Goal: Complete application form: Complete application form

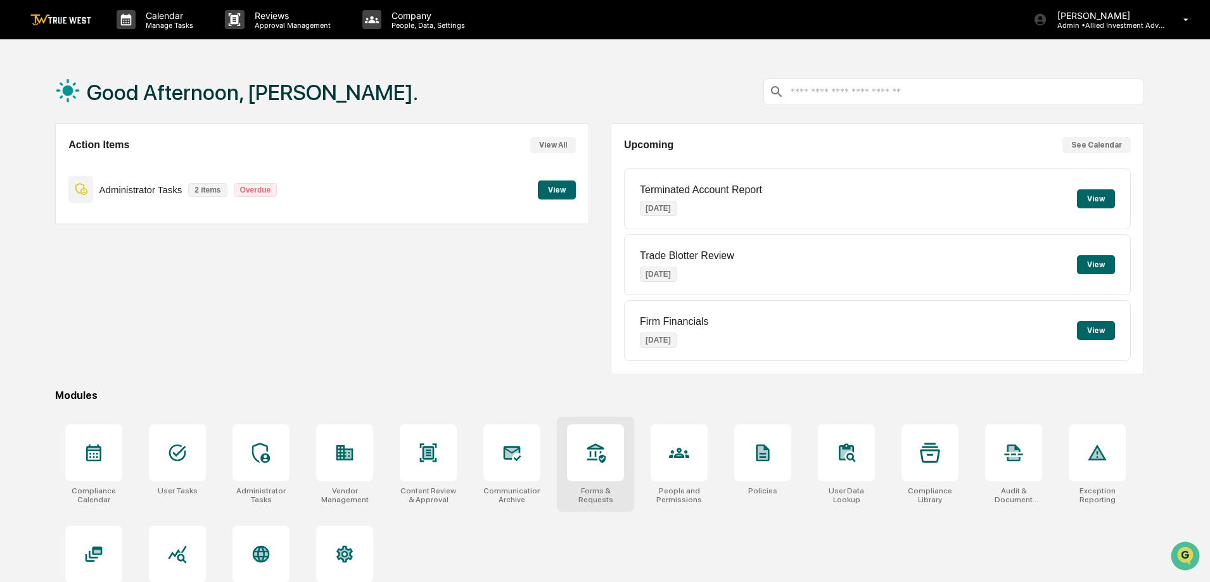
click at [601, 450] on icon at bounding box center [595, 453] width 20 height 20
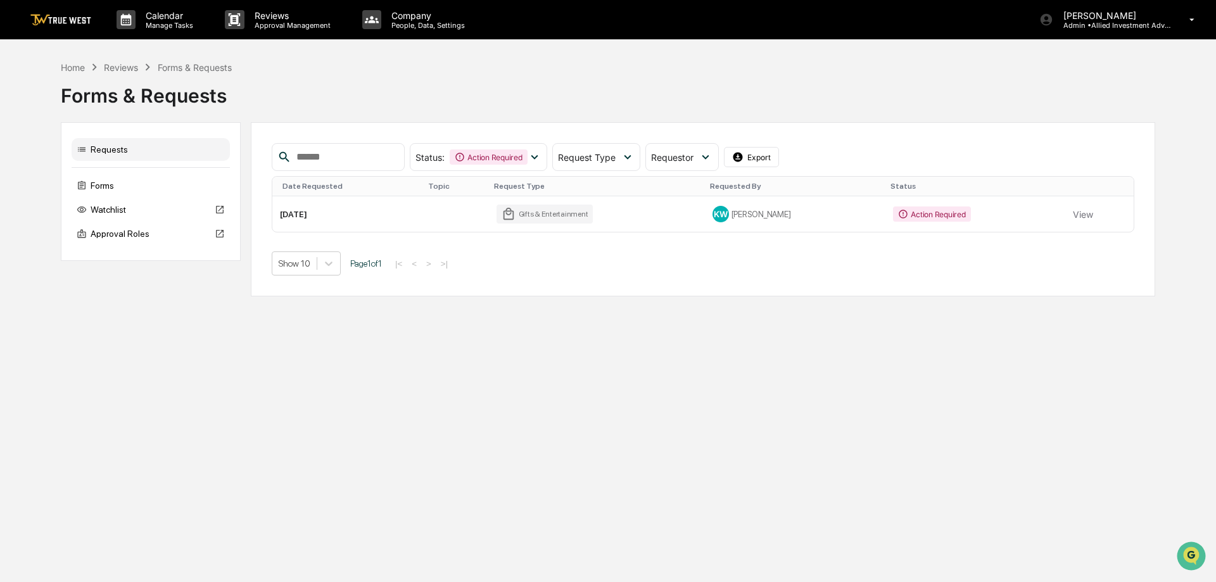
click at [534, 211] on div "Gifts & Entertainment" at bounding box center [545, 214] width 96 height 19
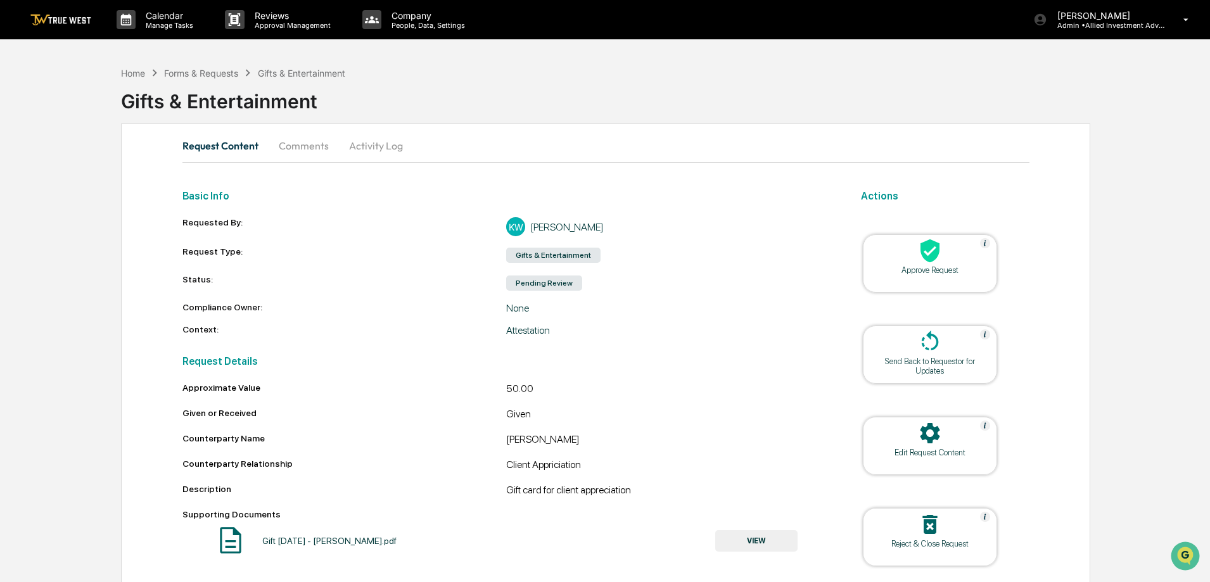
click at [67, 19] on img at bounding box center [60, 20] width 61 height 12
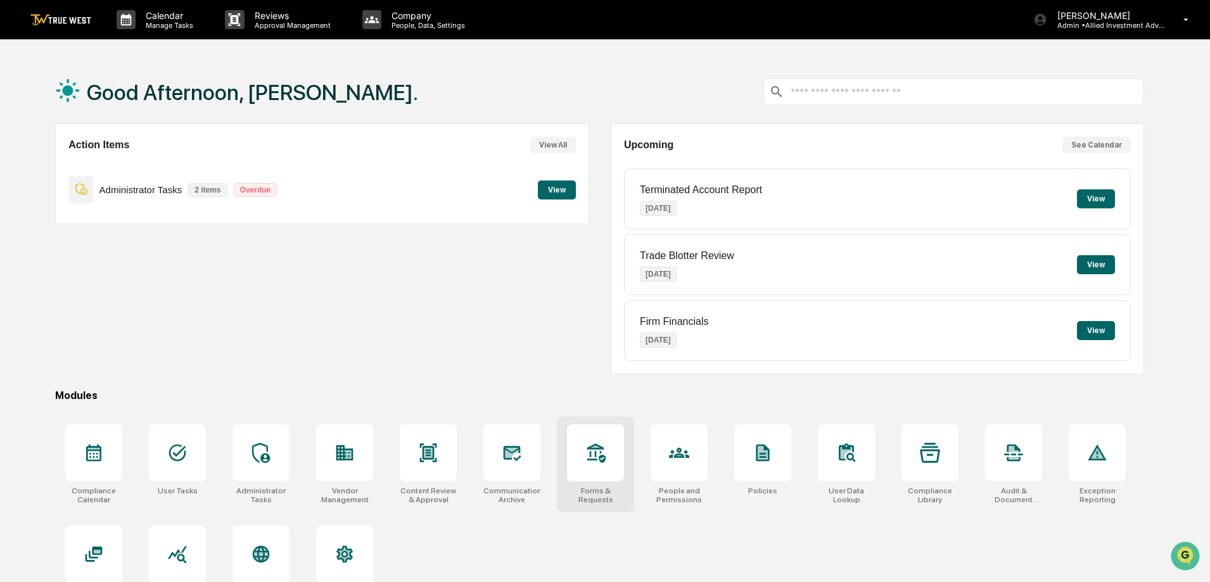
click at [596, 450] on icon at bounding box center [595, 453] width 20 height 20
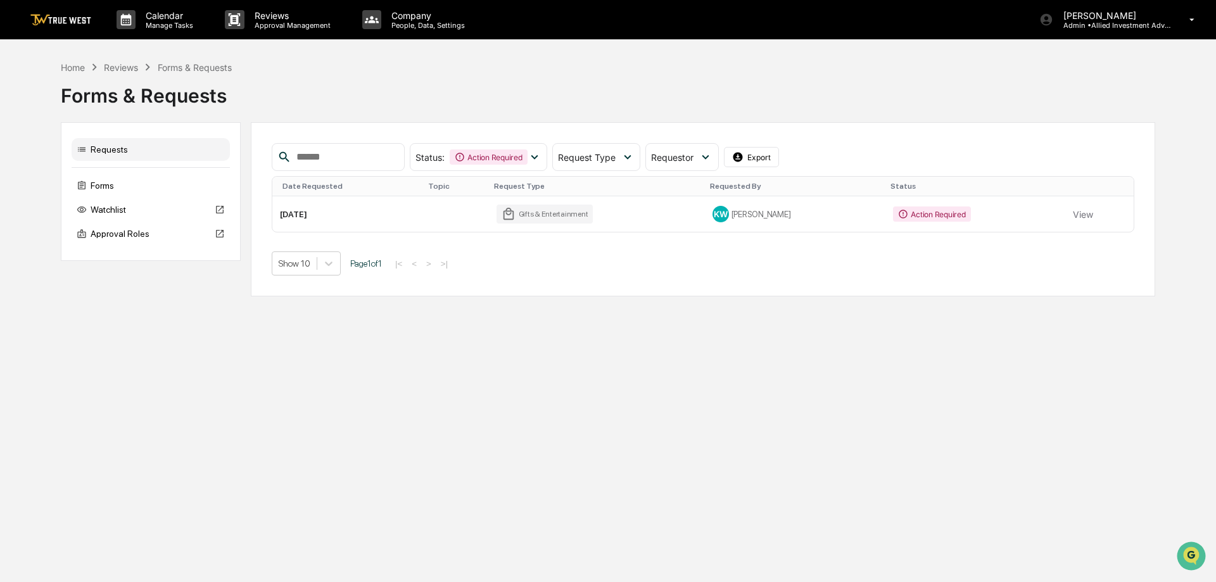
click at [632, 213] on td "Gifts & Entertainment" at bounding box center [596, 213] width 215 height 35
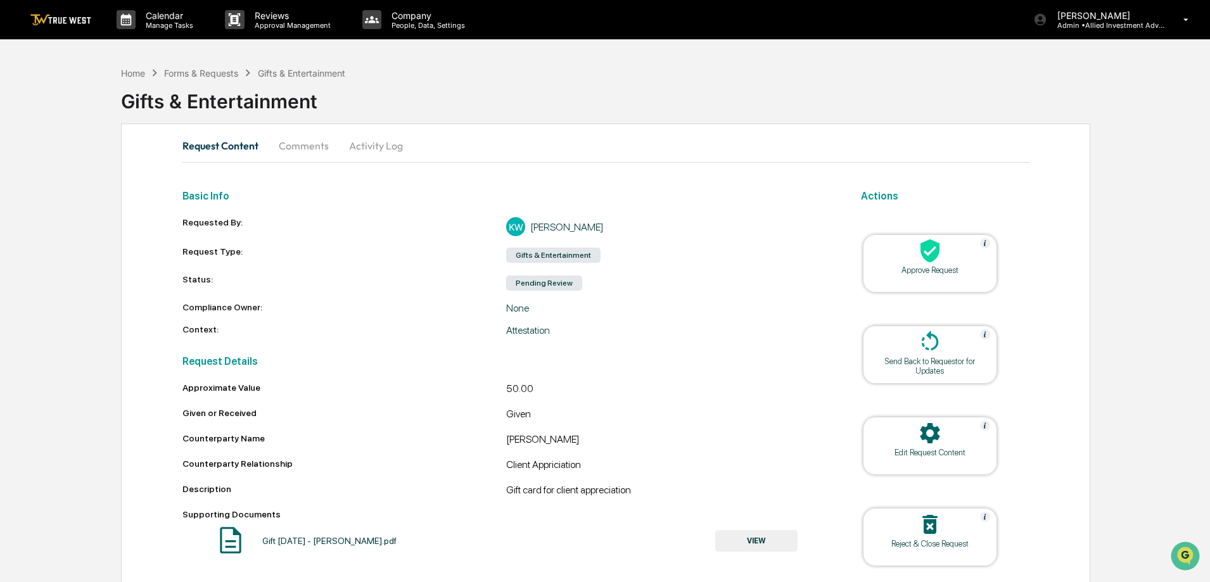
click at [75, 18] on img at bounding box center [60, 20] width 61 height 12
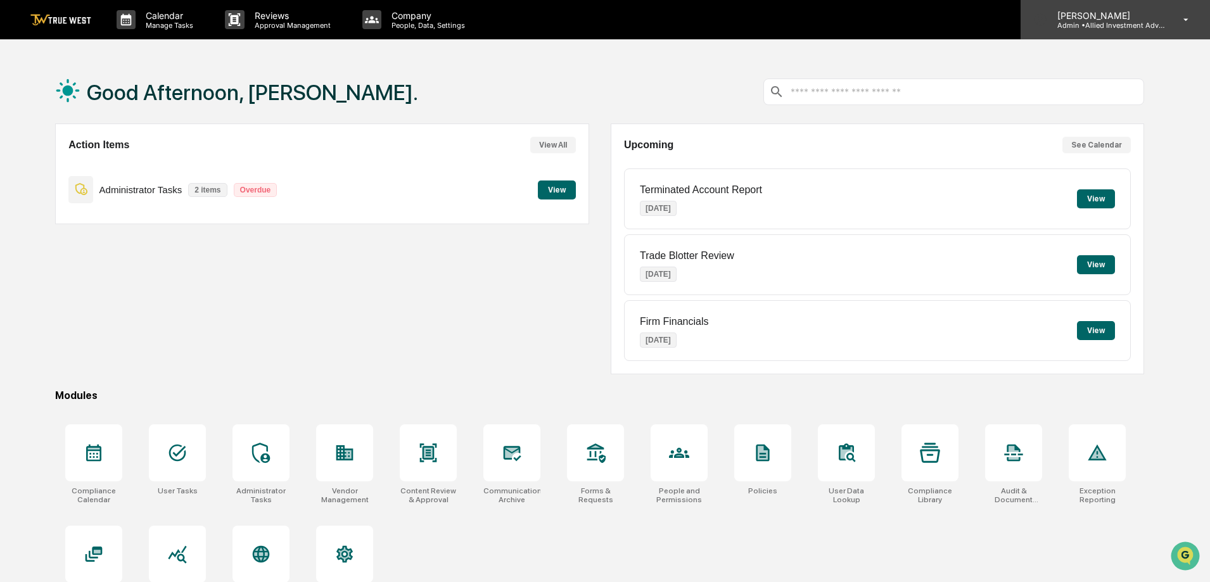
click at [1130, 15] on p "[PERSON_NAME]" at bounding box center [1106, 15] width 118 height 11
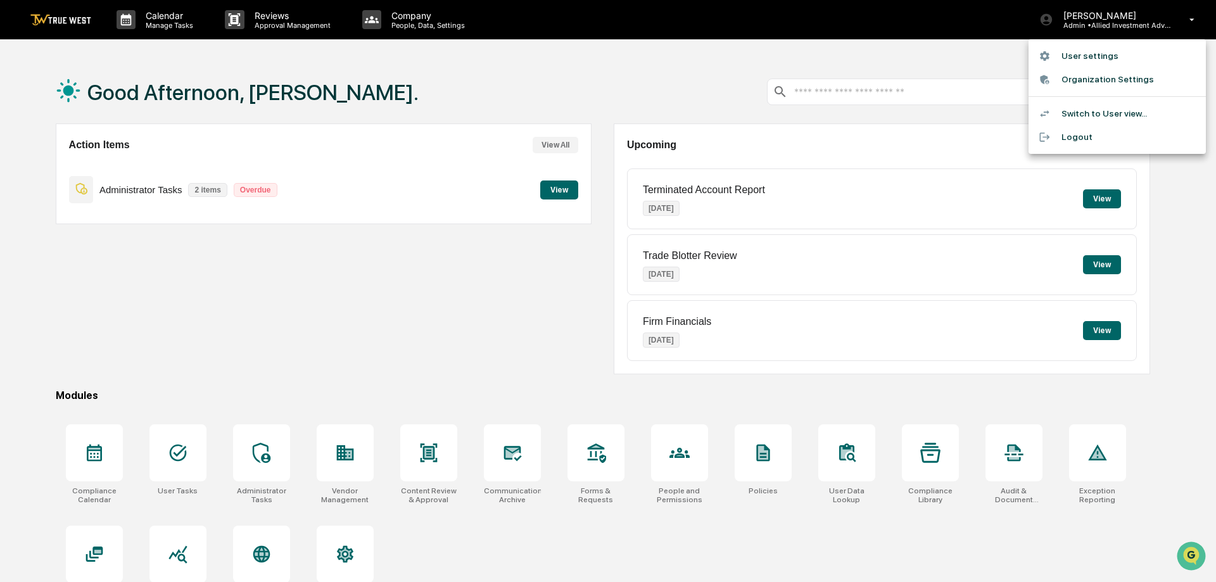
click at [1093, 113] on li "Switch to User view..." at bounding box center [1117, 113] width 177 height 23
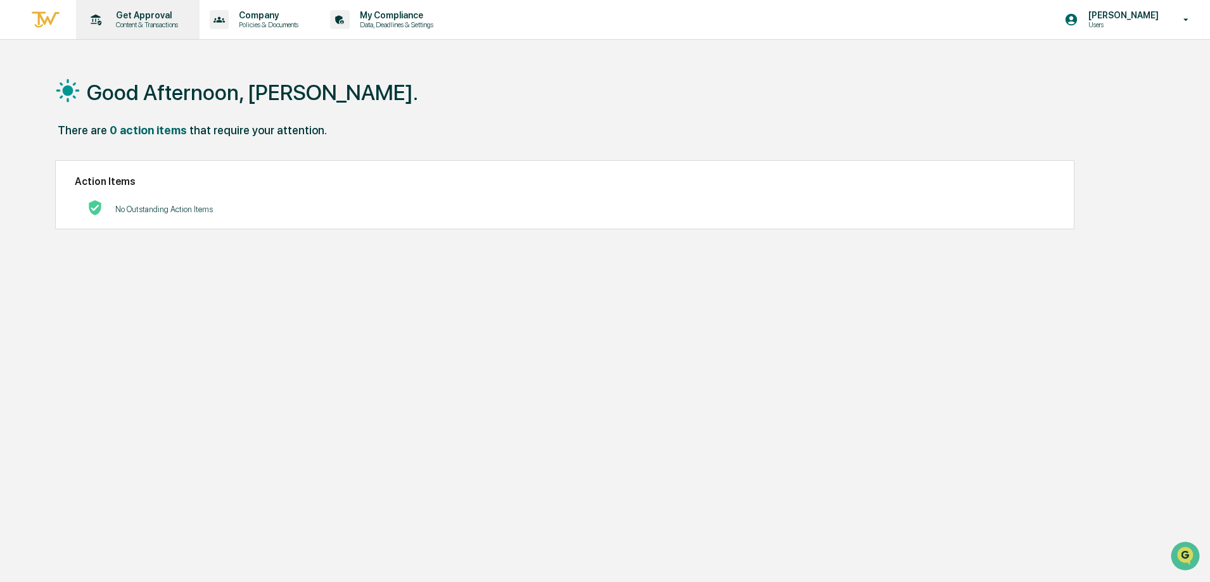
click at [142, 16] on p "Get Approval" at bounding box center [145, 15] width 79 height 10
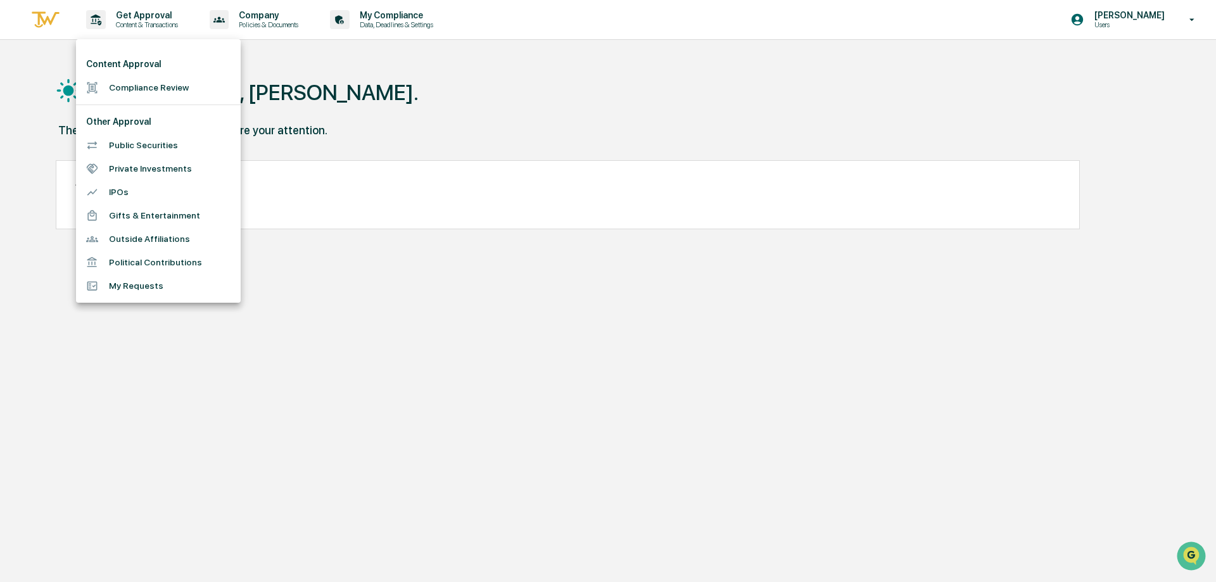
click at [169, 211] on li "Gifts & Entertainment" at bounding box center [158, 215] width 165 height 23
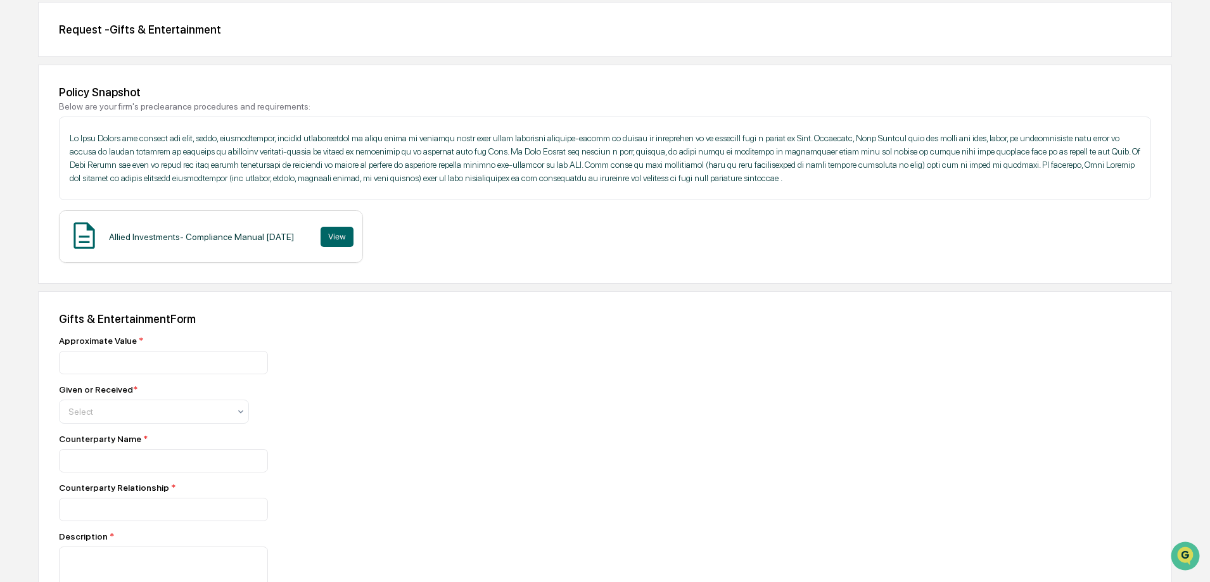
scroll to position [127, 0]
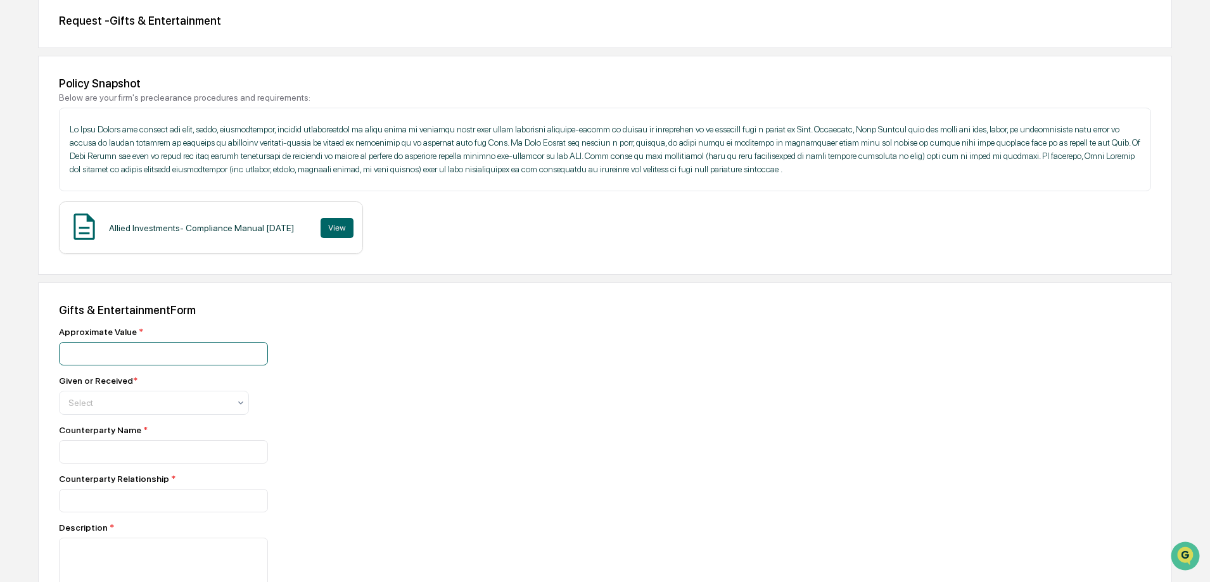
click at [221, 354] on input "number" at bounding box center [163, 353] width 209 height 23
type input "*******"
click at [181, 397] on div "Select" at bounding box center [149, 403] width 174 height 18
click at [86, 435] on div "Given" at bounding box center [154, 433] width 189 height 25
click at [175, 366] on input at bounding box center [163, 353] width 209 height 23
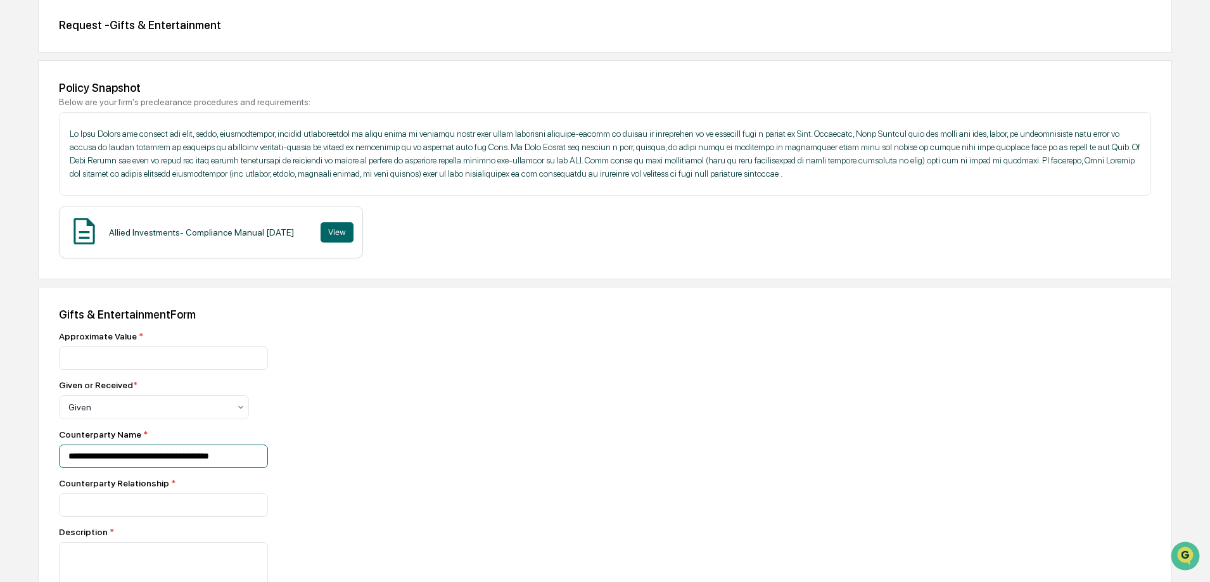
scroll to position [0, 0]
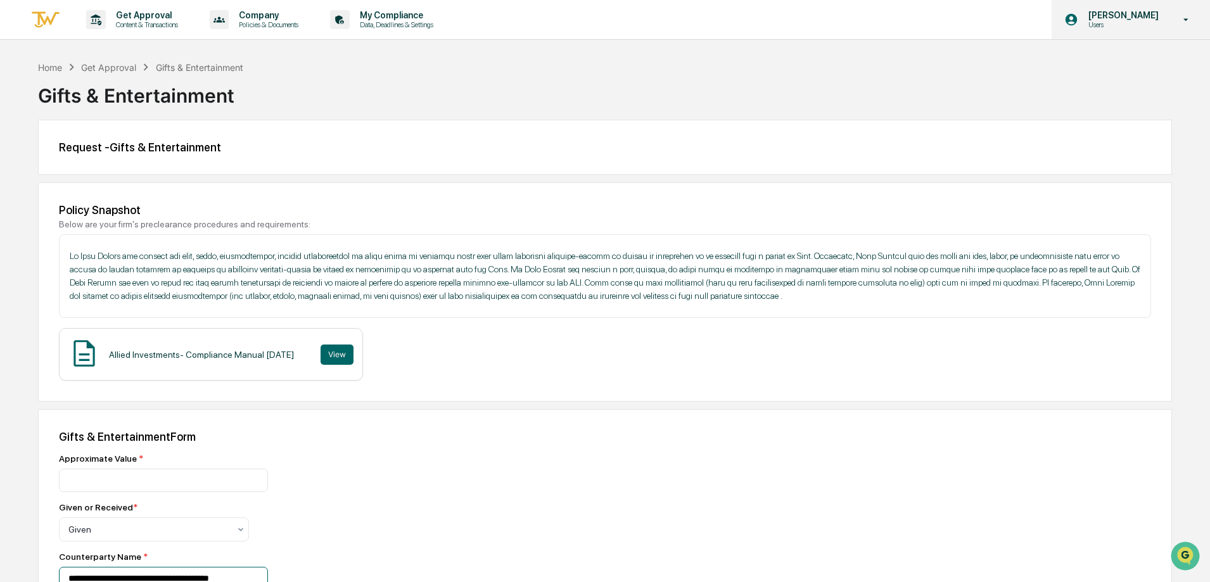
type input "**********"
click at [1121, 16] on p "[PERSON_NAME]" at bounding box center [1121, 15] width 87 height 10
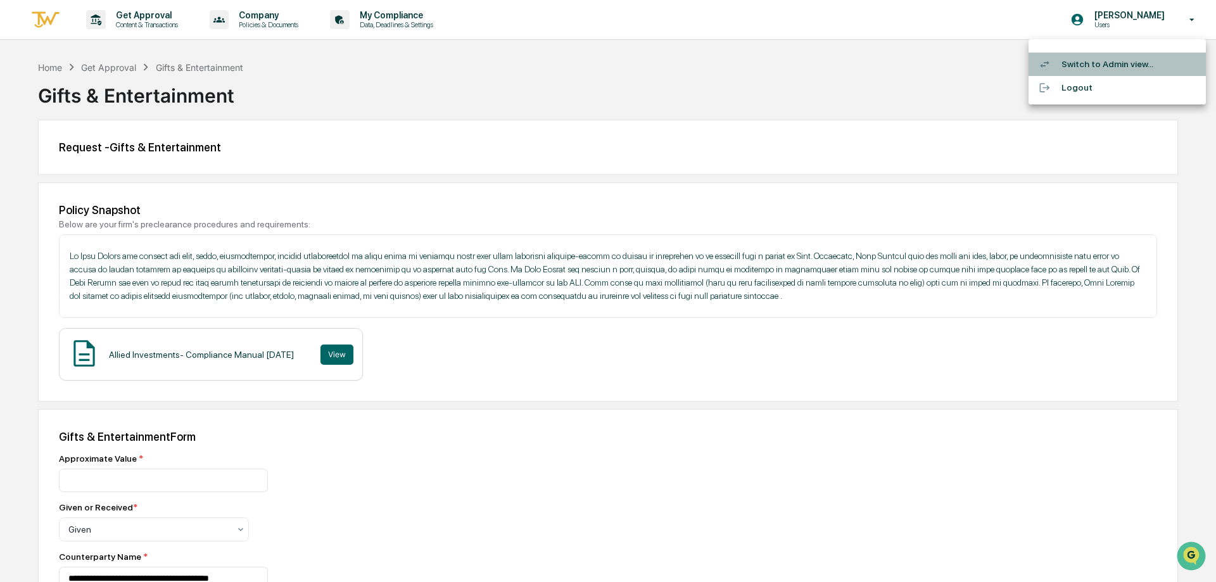
click at [1085, 61] on li "Switch to Admin view..." at bounding box center [1117, 64] width 177 height 23
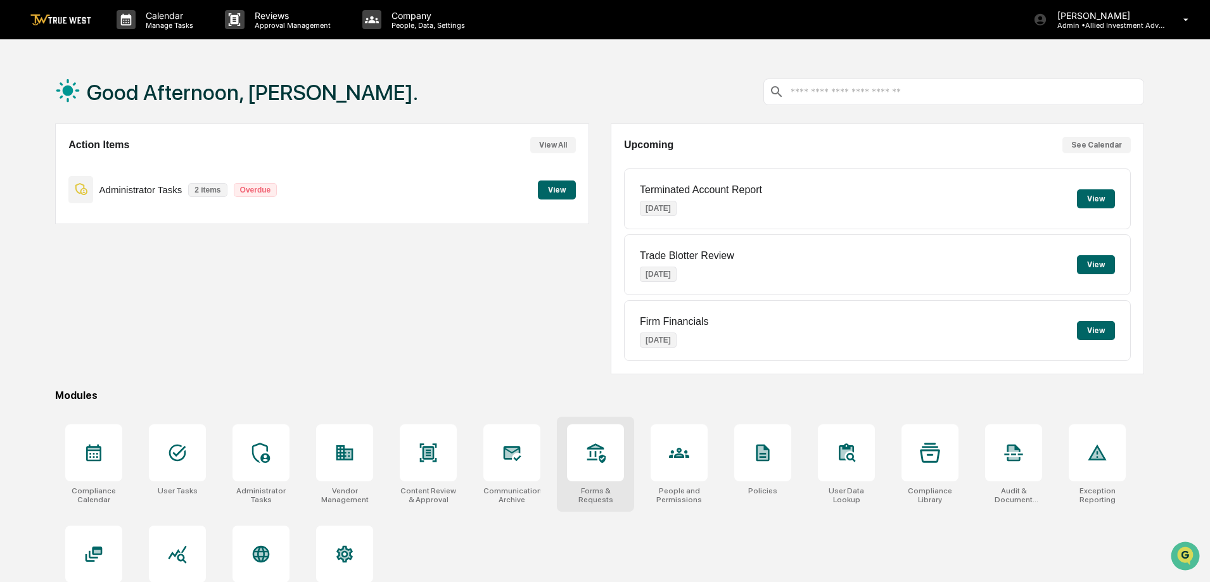
click at [593, 461] on icon at bounding box center [596, 453] width 18 height 20
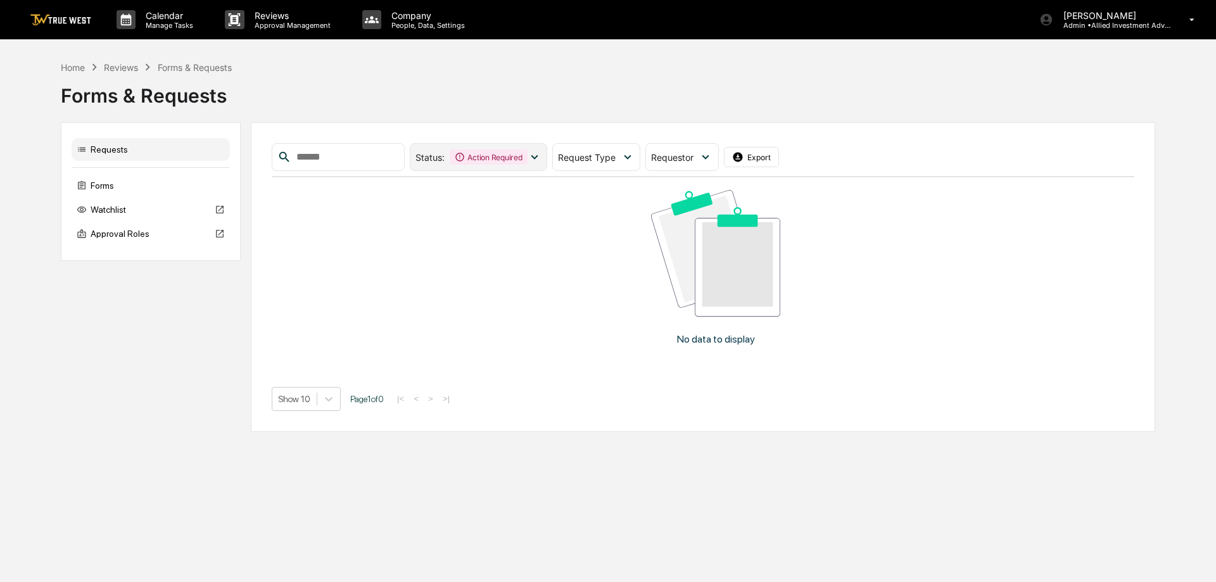
click at [527, 158] on div "Action Required" at bounding box center [488, 157] width 77 height 15
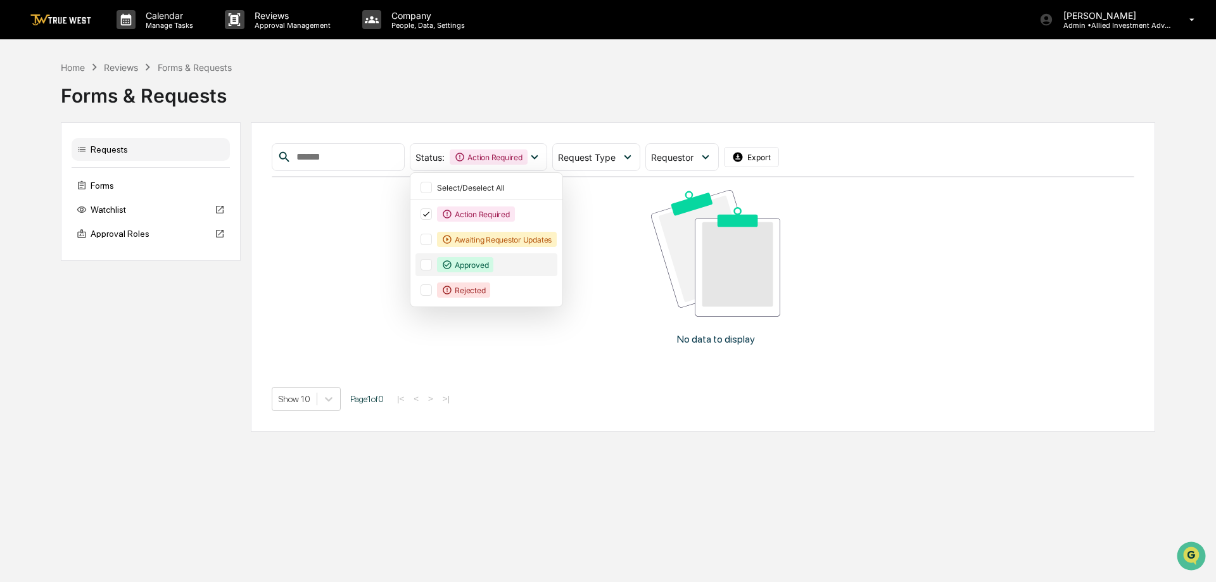
click at [494, 264] on div "Approved" at bounding box center [465, 264] width 56 height 15
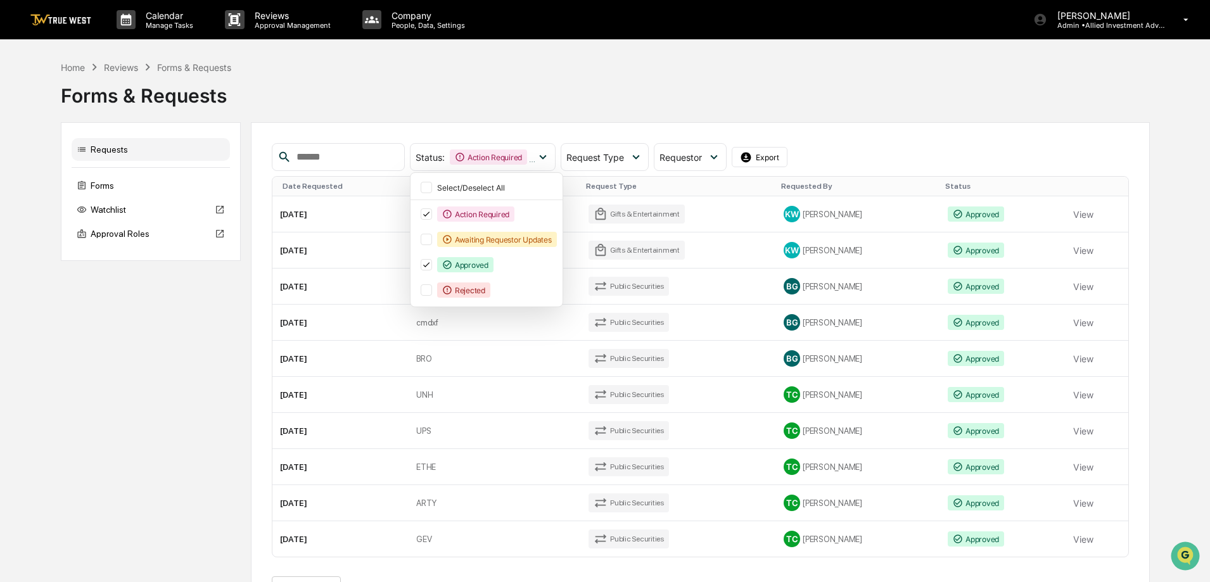
click at [363, 213] on td "2025-08-22" at bounding box center [340, 214] width 137 height 36
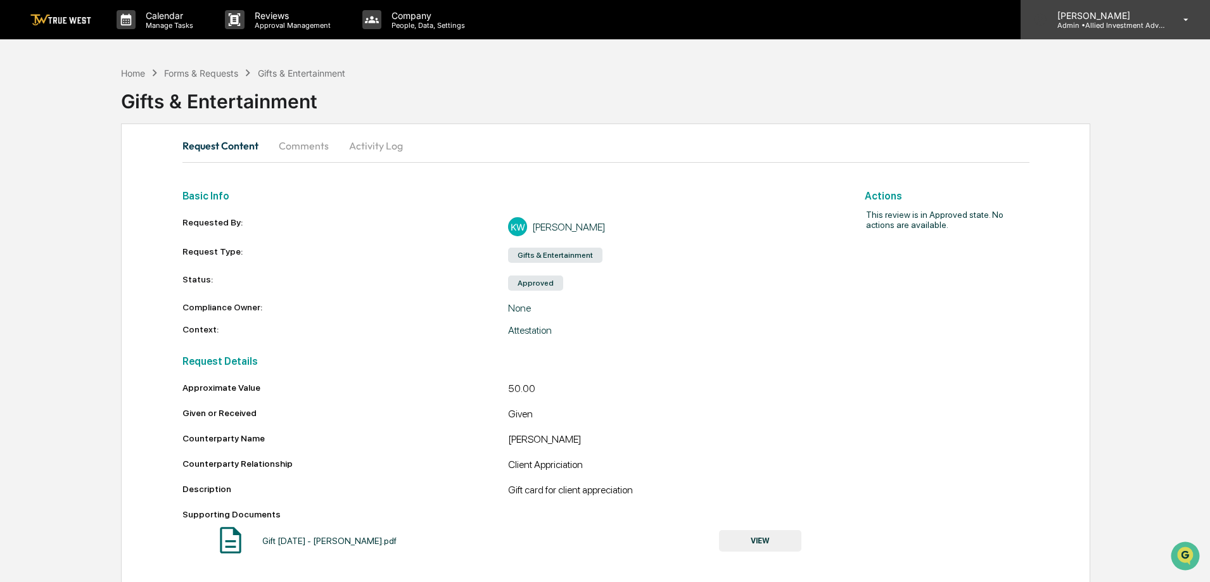
click at [1103, 21] on p "Admin • Allied Investment Advisors" at bounding box center [1106, 25] width 118 height 9
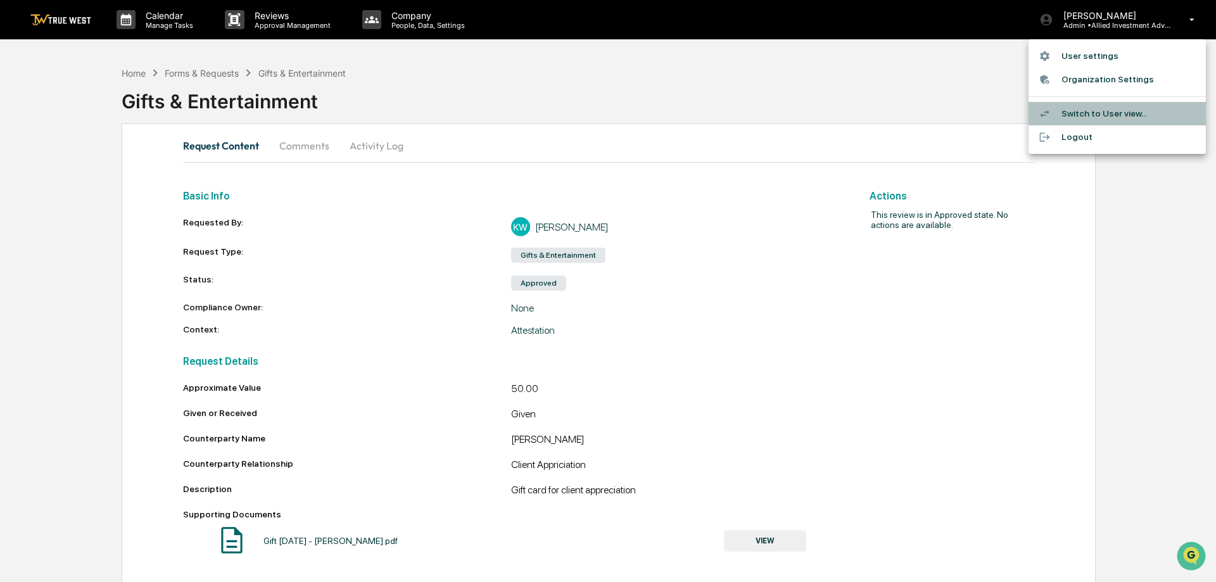
click at [1096, 113] on li "Switch to User view..." at bounding box center [1117, 113] width 177 height 23
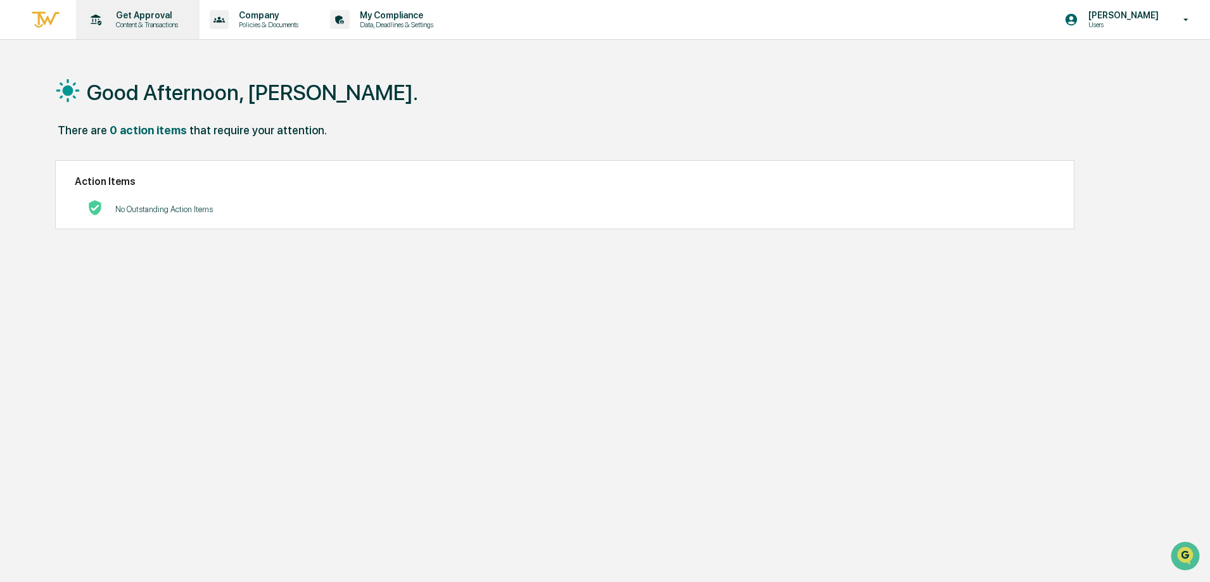
click at [131, 15] on p "Get Approval" at bounding box center [145, 15] width 79 height 10
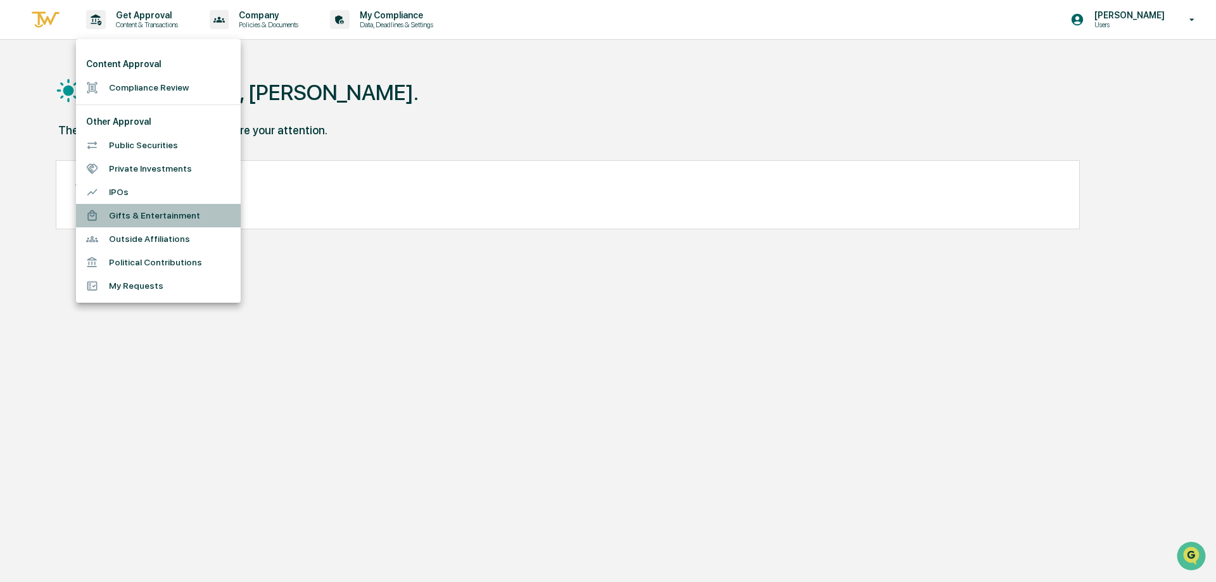
click at [131, 210] on li "Gifts & Entertainment" at bounding box center [158, 215] width 165 height 23
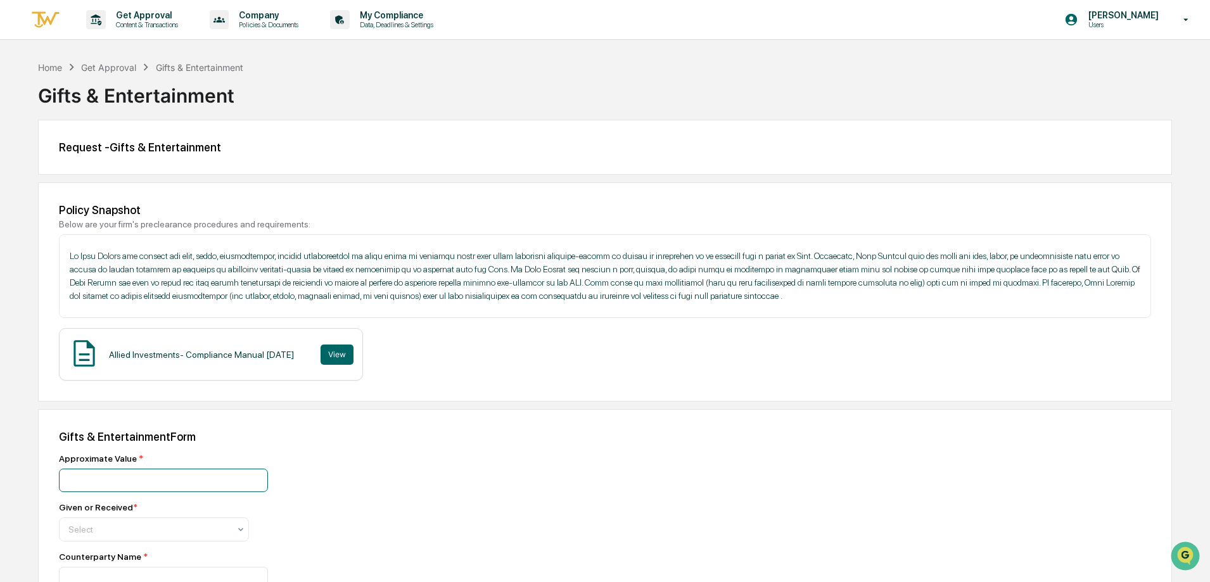
click at [151, 482] on input "number" at bounding box center [163, 480] width 209 height 23
type input "*******"
click at [186, 527] on div at bounding box center [148, 529] width 161 height 13
click at [110, 472] on div "Given" at bounding box center [154, 471] width 189 height 25
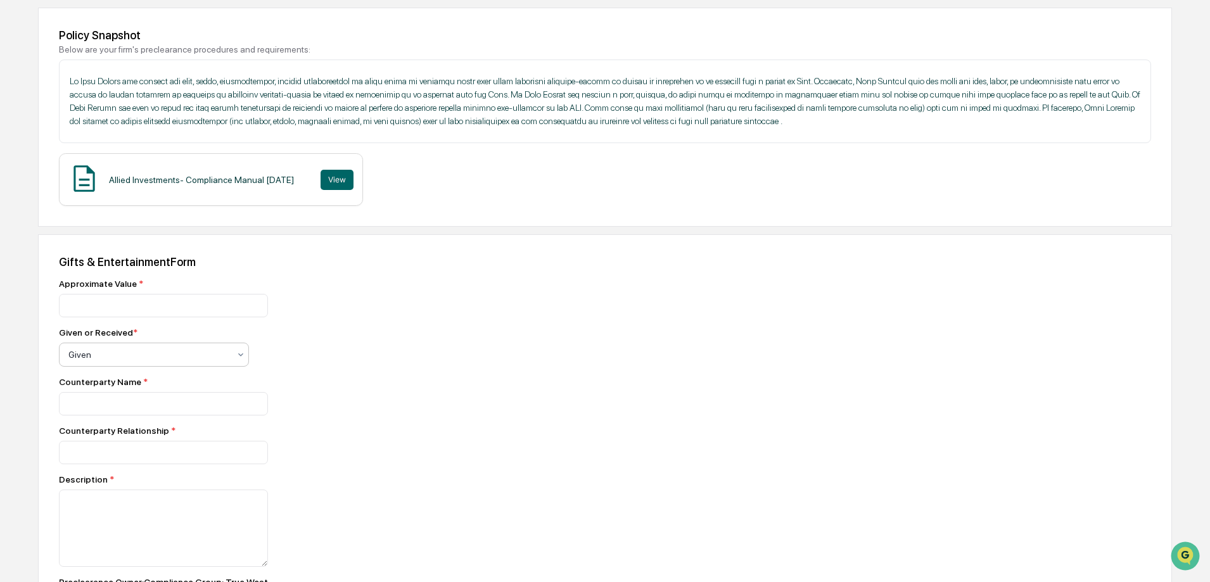
scroll to position [190, 0]
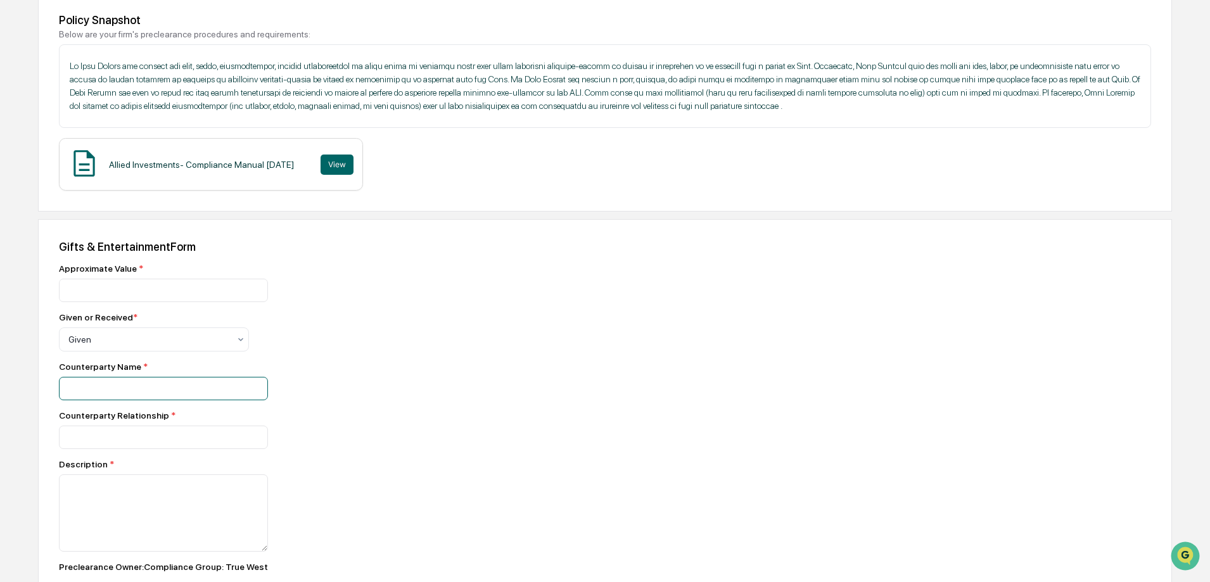
click at [131, 302] on input at bounding box center [163, 290] width 209 height 23
type input "**********"
click at [147, 302] on input at bounding box center [163, 290] width 209 height 23
type input "**********"
click at [82, 484] on textarea at bounding box center [163, 513] width 209 height 77
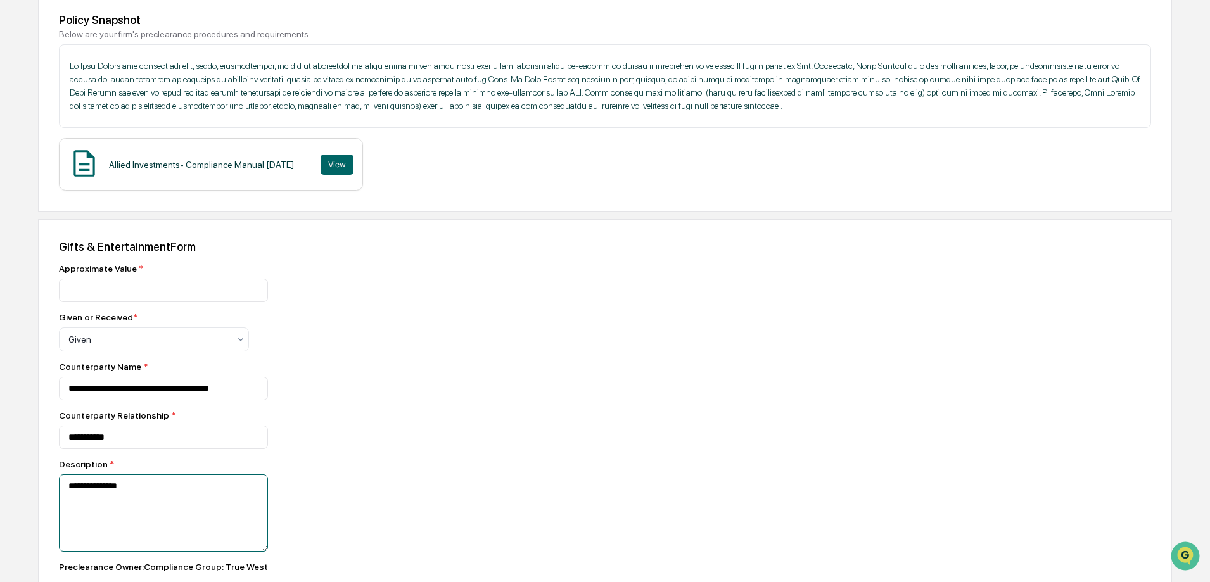
click at [133, 489] on textarea "**********" at bounding box center [163, 513] width 209 height 77
click at [71, 483] on textarea "**********" at bounding box center [163, 513] width 209 height 77
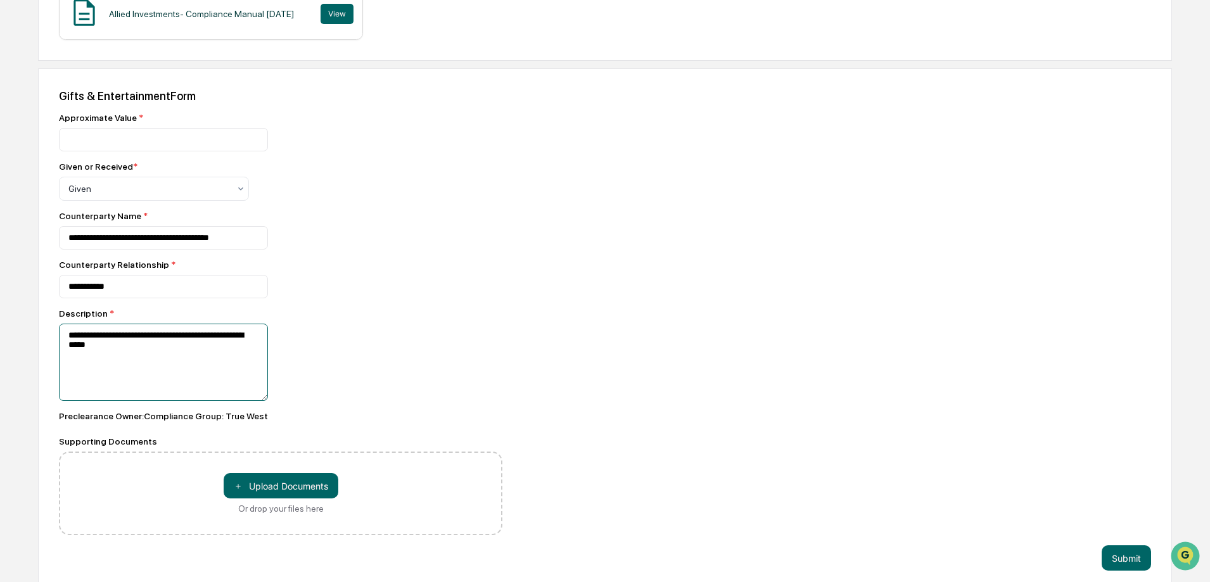
scroll to position [352, 0]
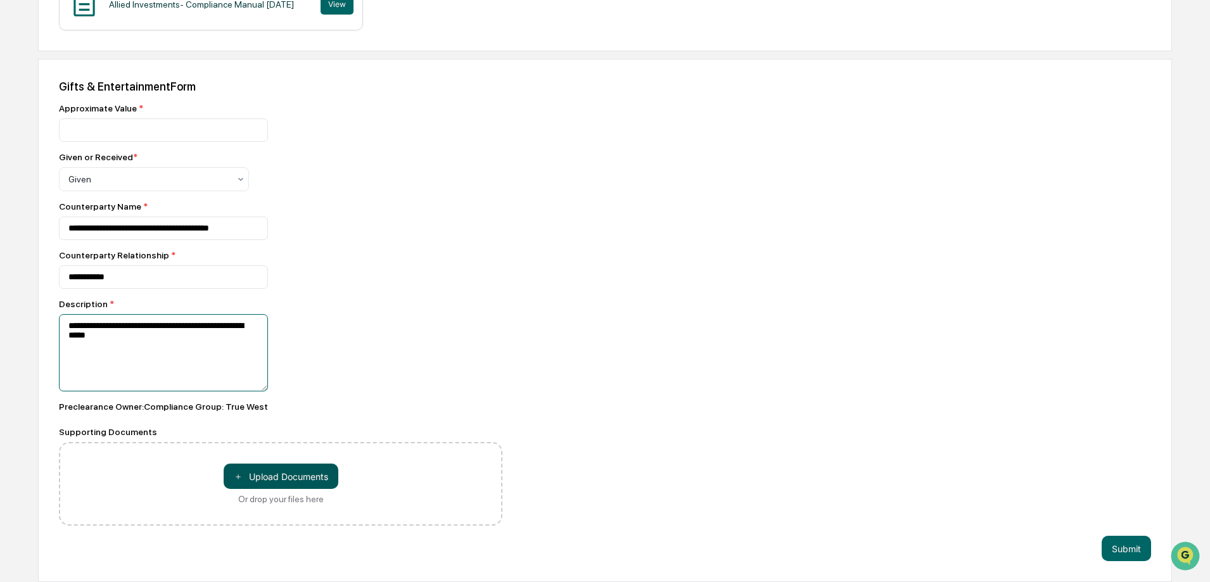
type textarea "**********"
click at [273, 476] on button "＋ Upload Documents" at bounding box center [281, 476] width 115 height 25
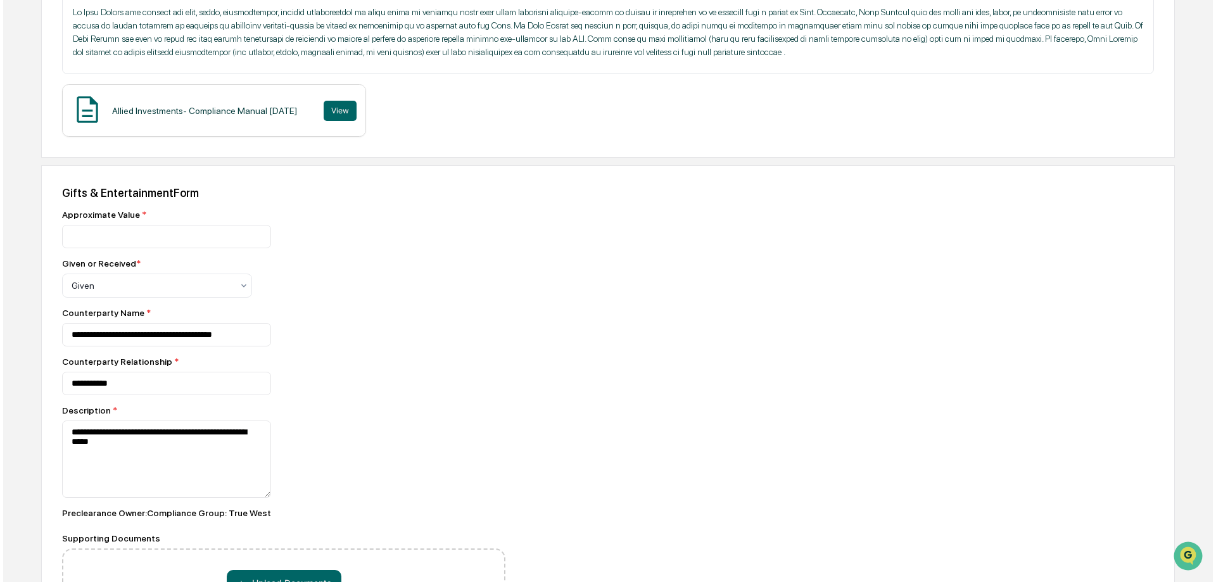
scroll to position [379, 0]
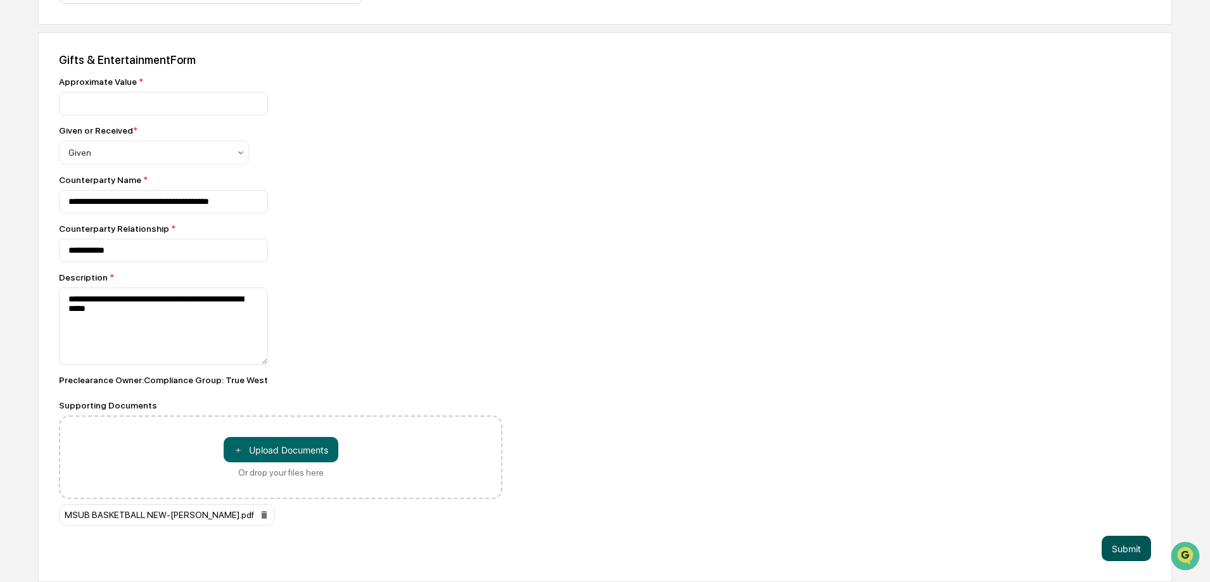
click at [1118, 544] on button "Submit" at bounding box center [1126, 548] width 49 height 25
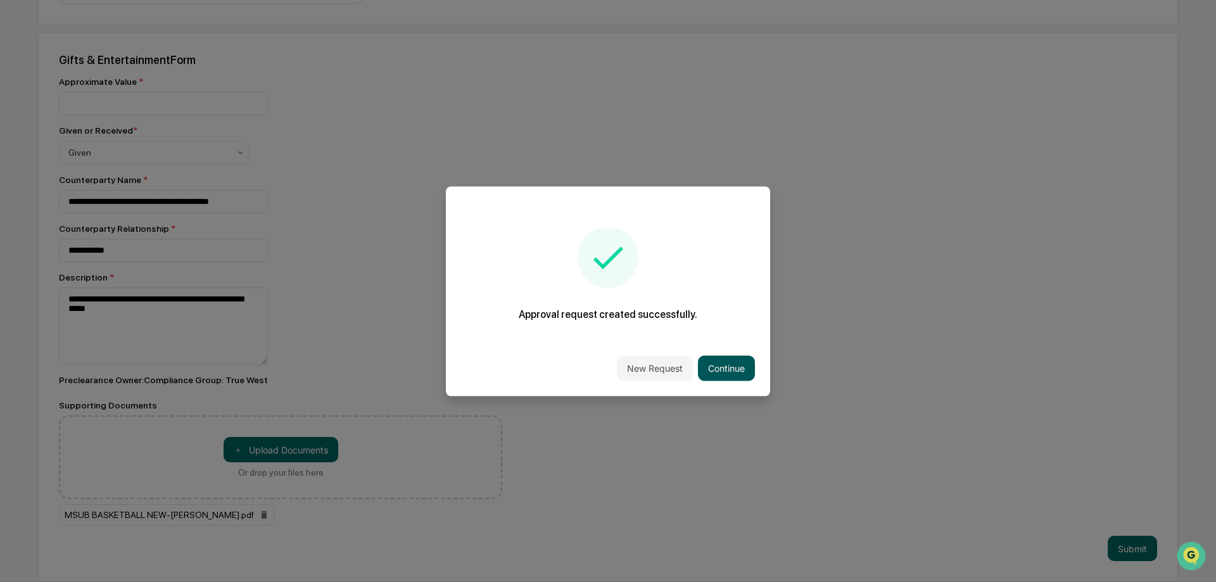
click at [729, 369] on button "Continue" at bounding box center [726, 367] width 57 height 25
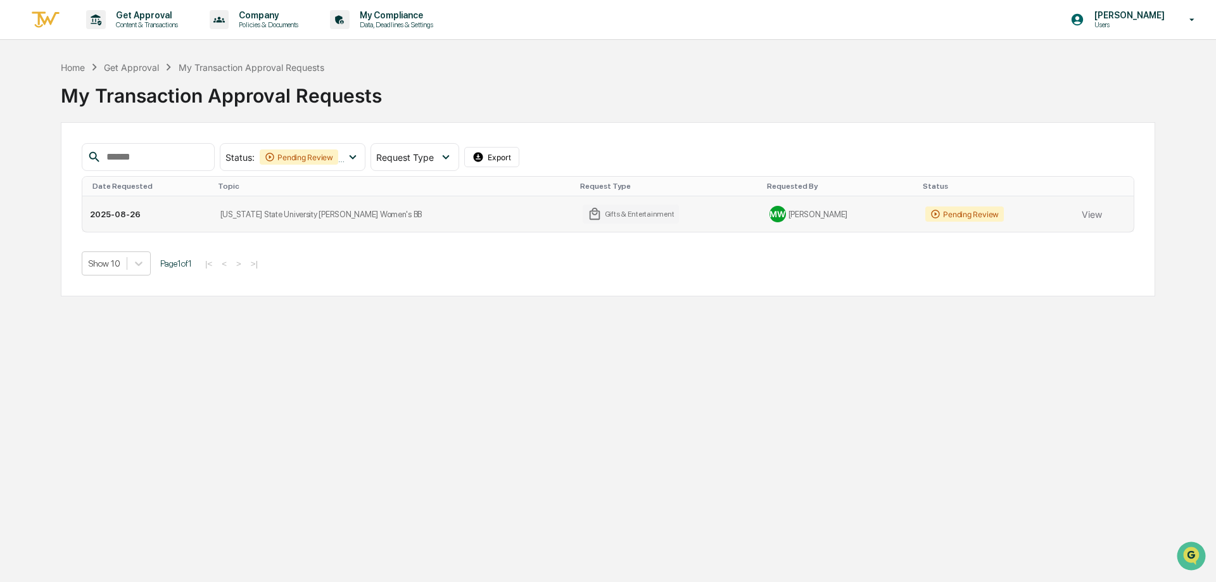
click at [586, 215] on div "Gifts & Entertainment" at bounding box center [631, 214] width 96 height 19
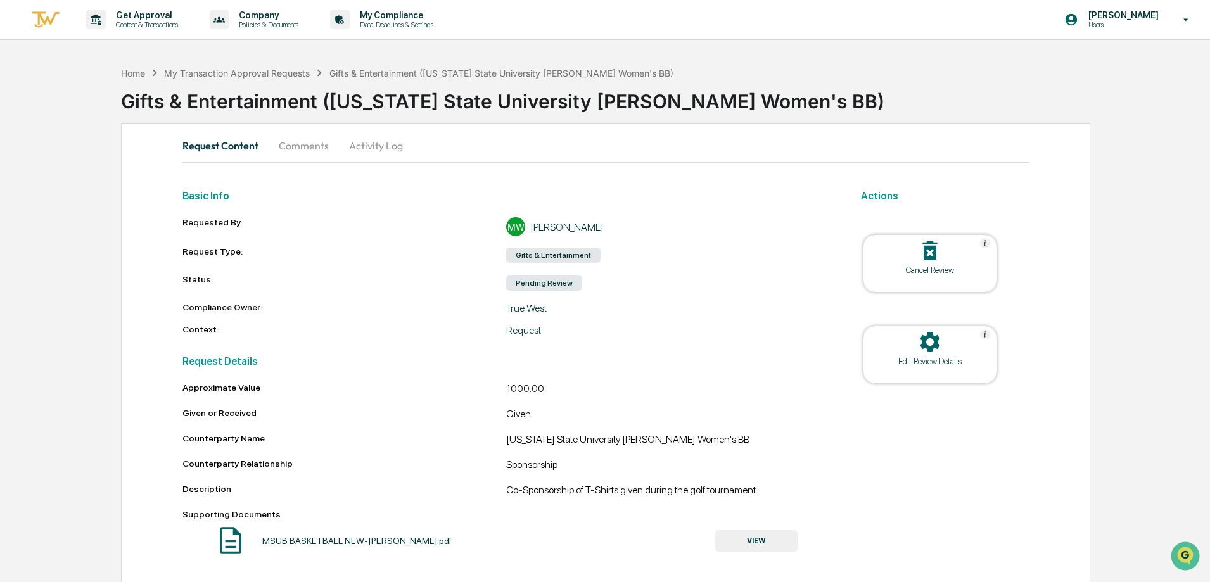
click at [1116, 17] on p "[PERSON_NAME]" at bounding box center [1121, 15] width 87 height 10
click at [1091, 65] on li "Switch to Admin view..." at bounding box center [1117, 64] width 177 height 23
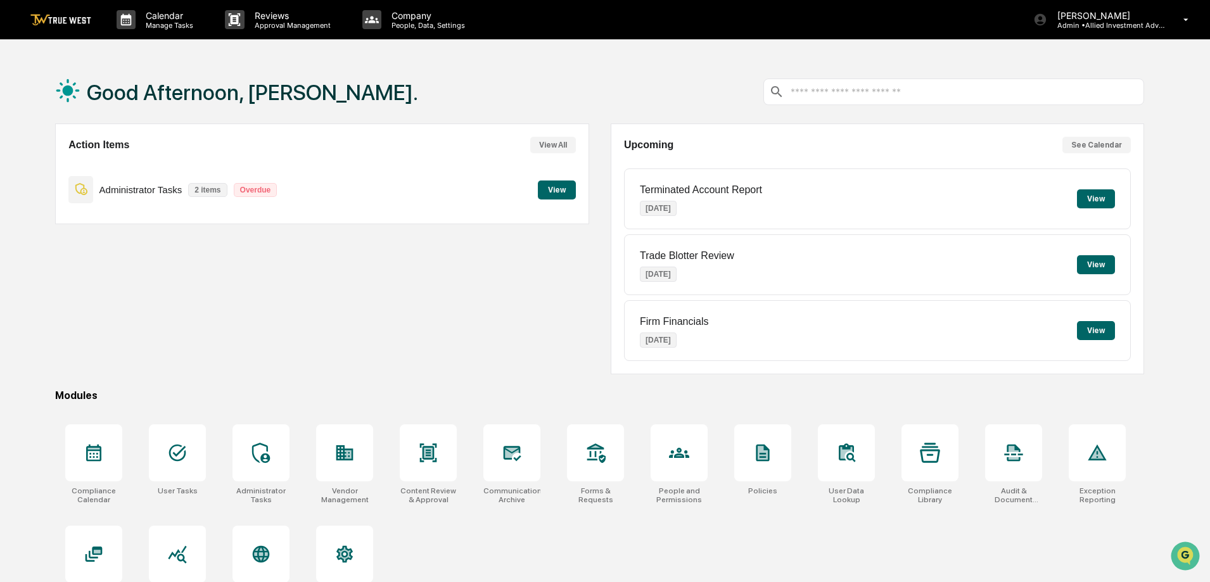
click at [565, 189] on button "View" at bounding box center [557, 190] width 38 height 19
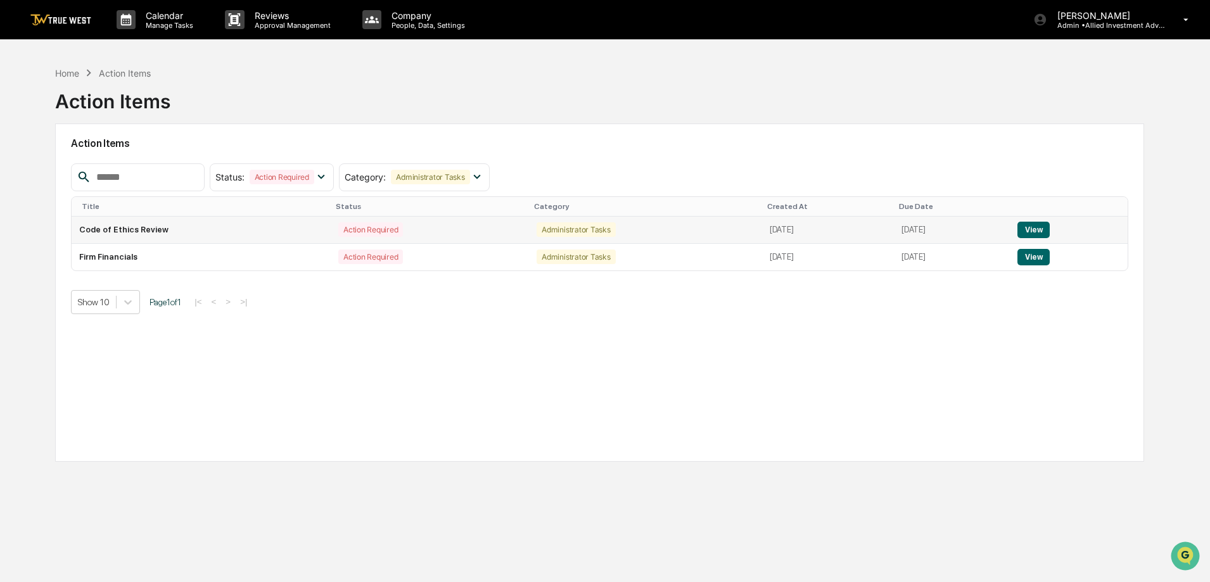
click at [361, 223] on div "Action Required" at bounding box center [370, 229] width 65 height 15
click at [1043, 223] on button "View" at bounding box center [1033, 230] width 32 height 16
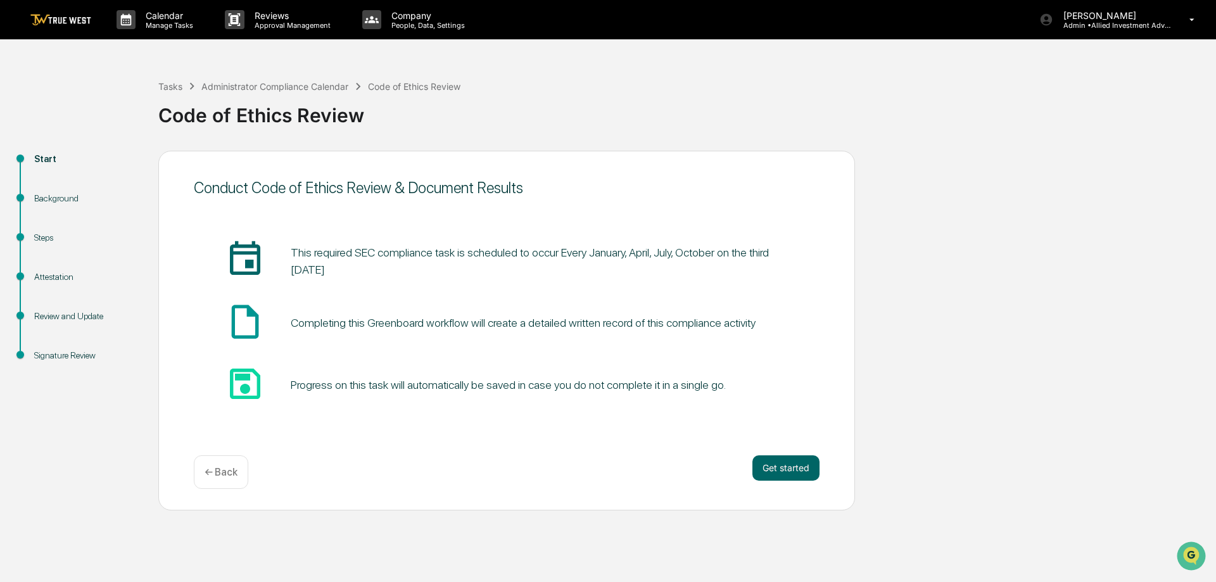
click at [54, 16] on img at bounding box center [60, 20] width 61 height 12
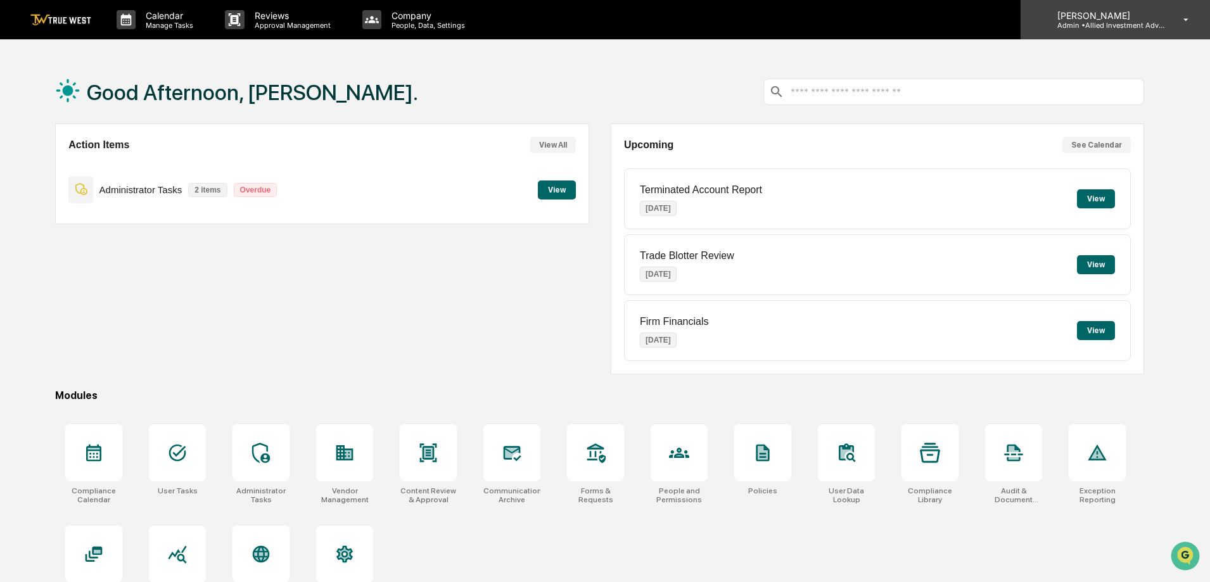
click at [1146, 17] on p "[PERSON_NAME]" at bounding box center [1106, 15] width 118 height 11
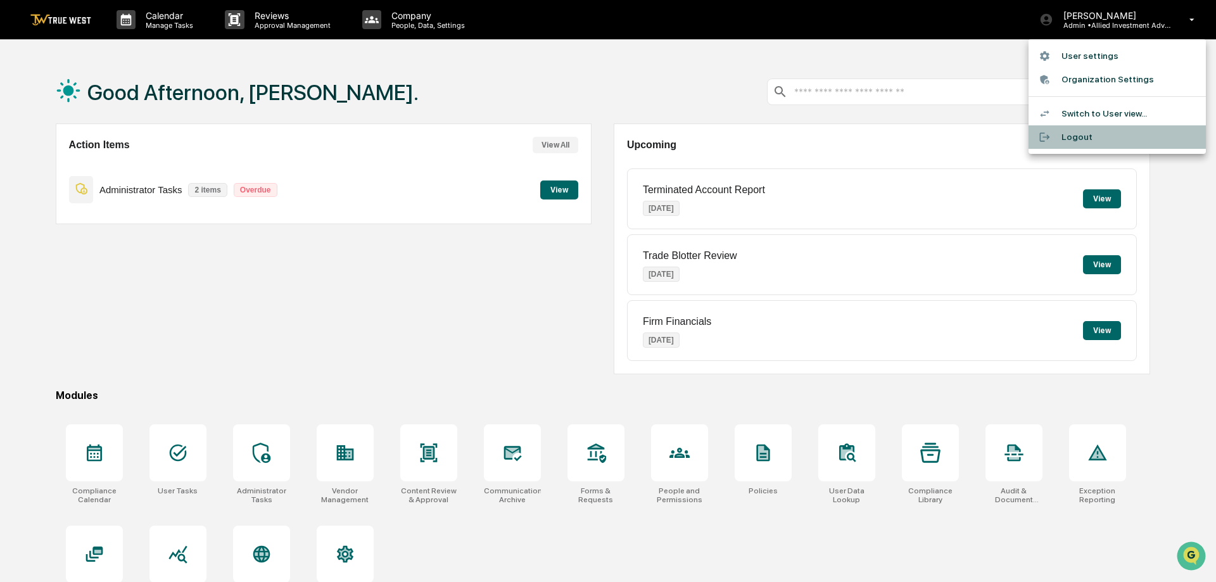
click at [1080, 134] on li "Logout" at bounding box center [1117, 136] width 177 height 23
